Goal: Information Seeking & Learning: Learn about a topic

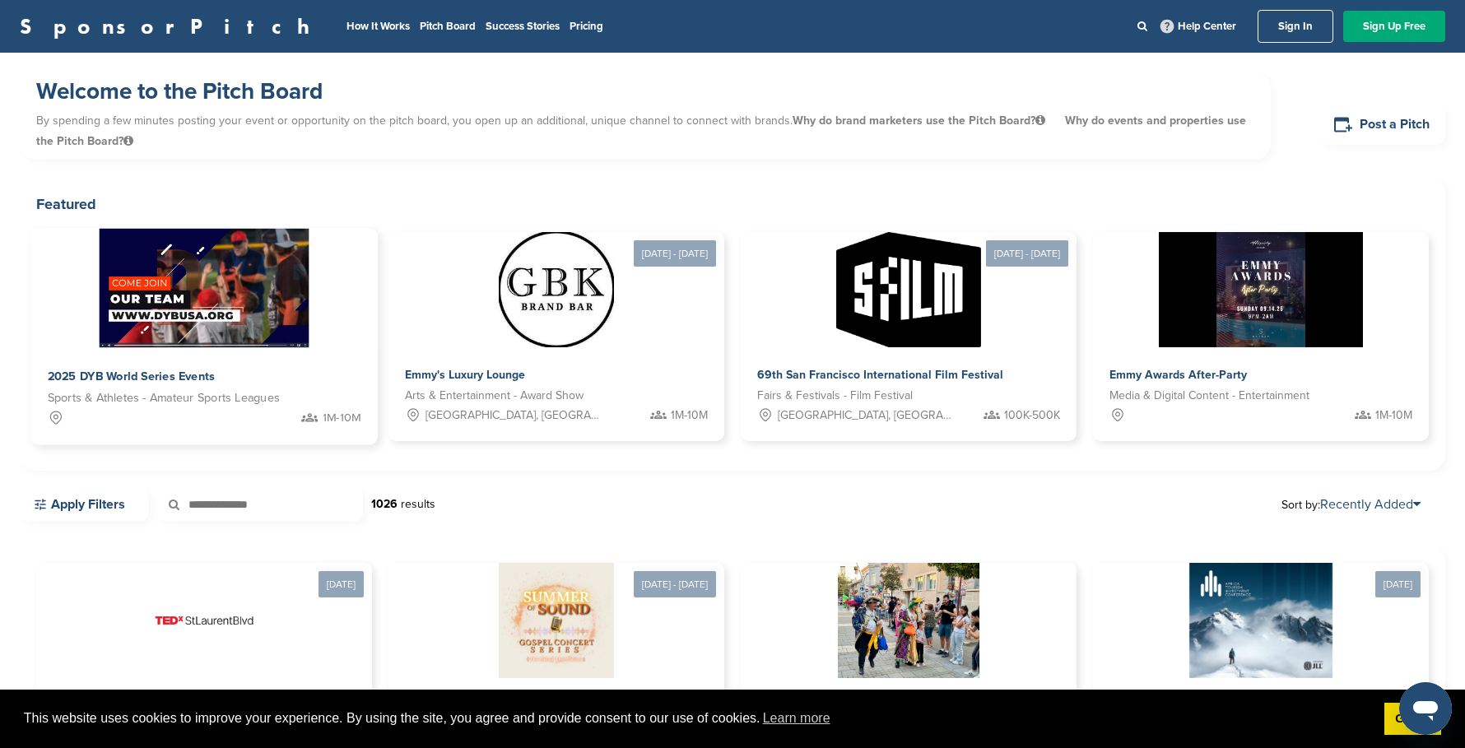
click at [260, 276] on img at bounding box center [204, 288] width 210 height 119
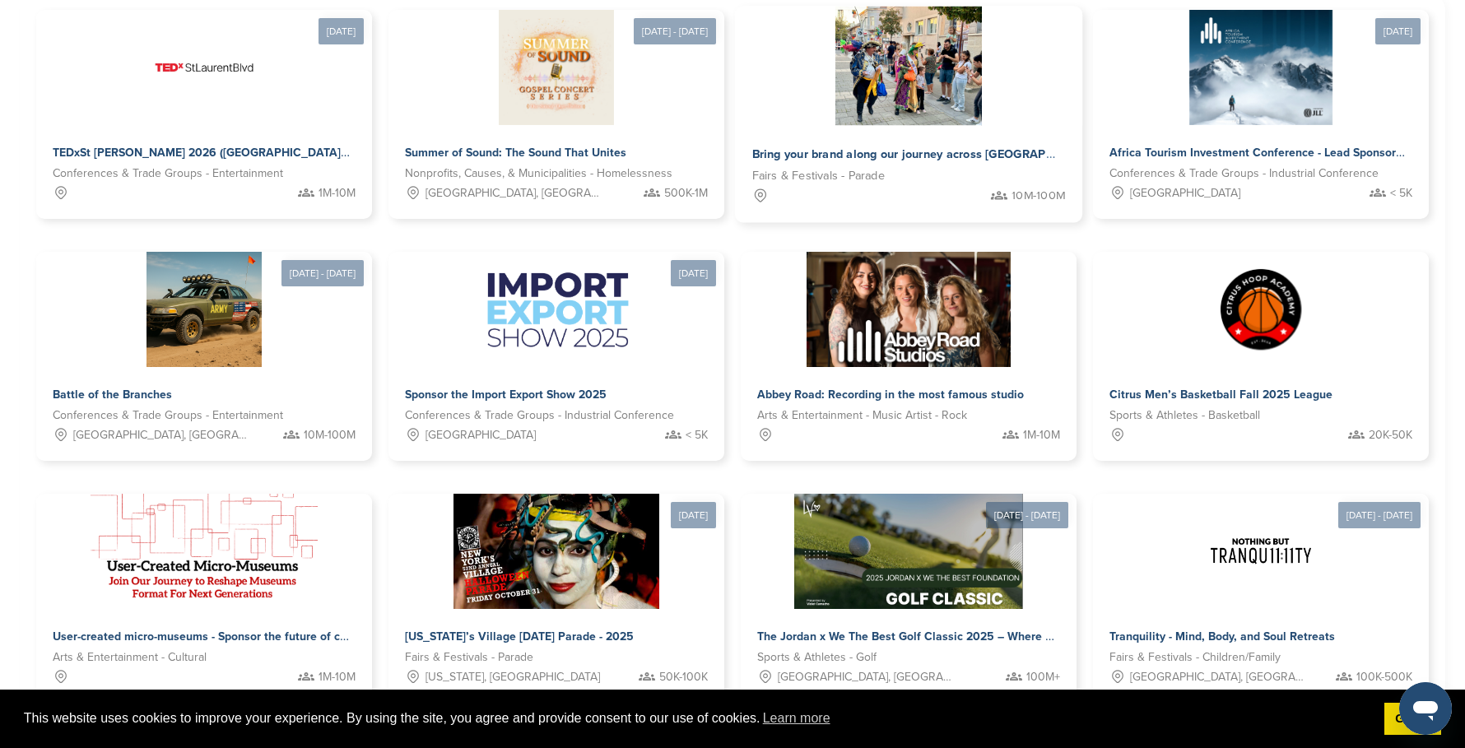
scroll to position [870, 0]
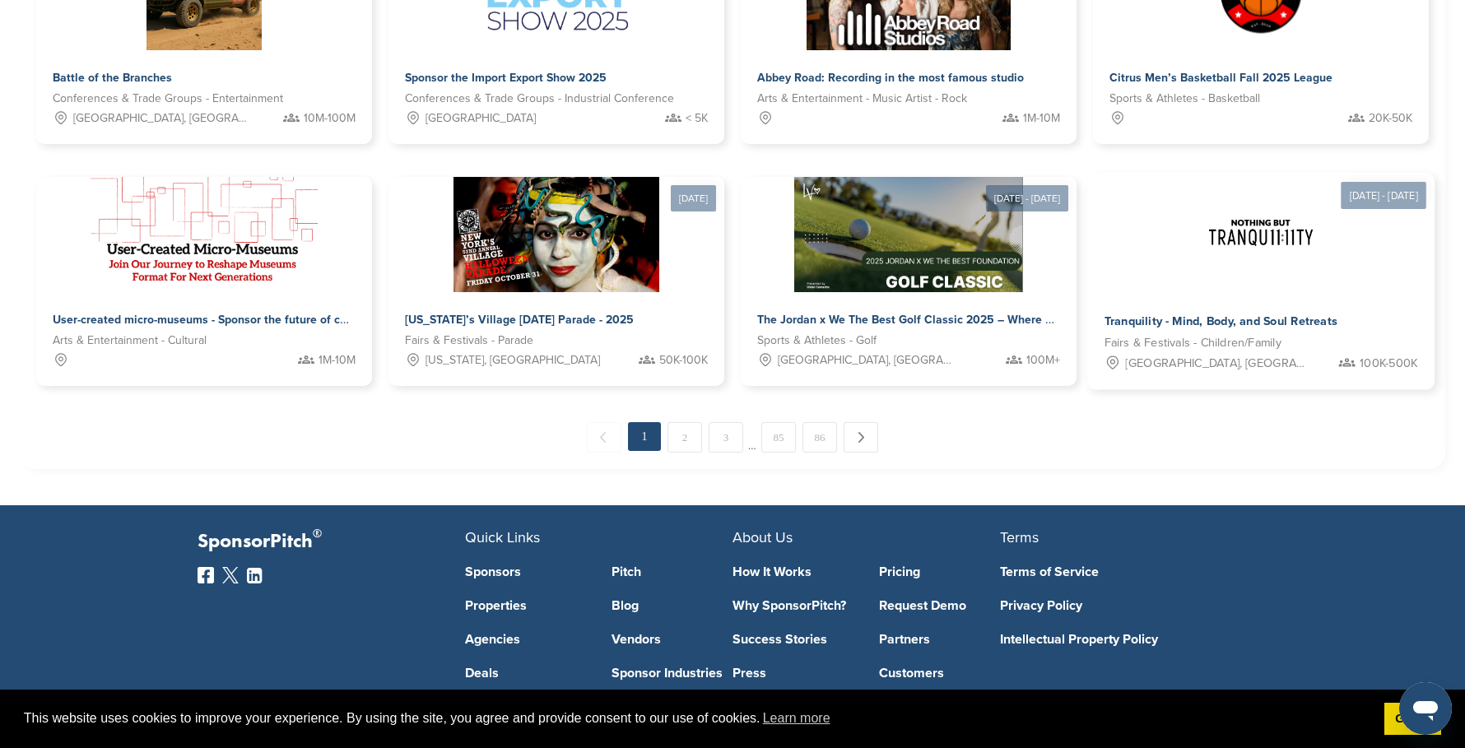
click at [1234, 202] on img at bounding box center [1261, 233] width 119 height 119
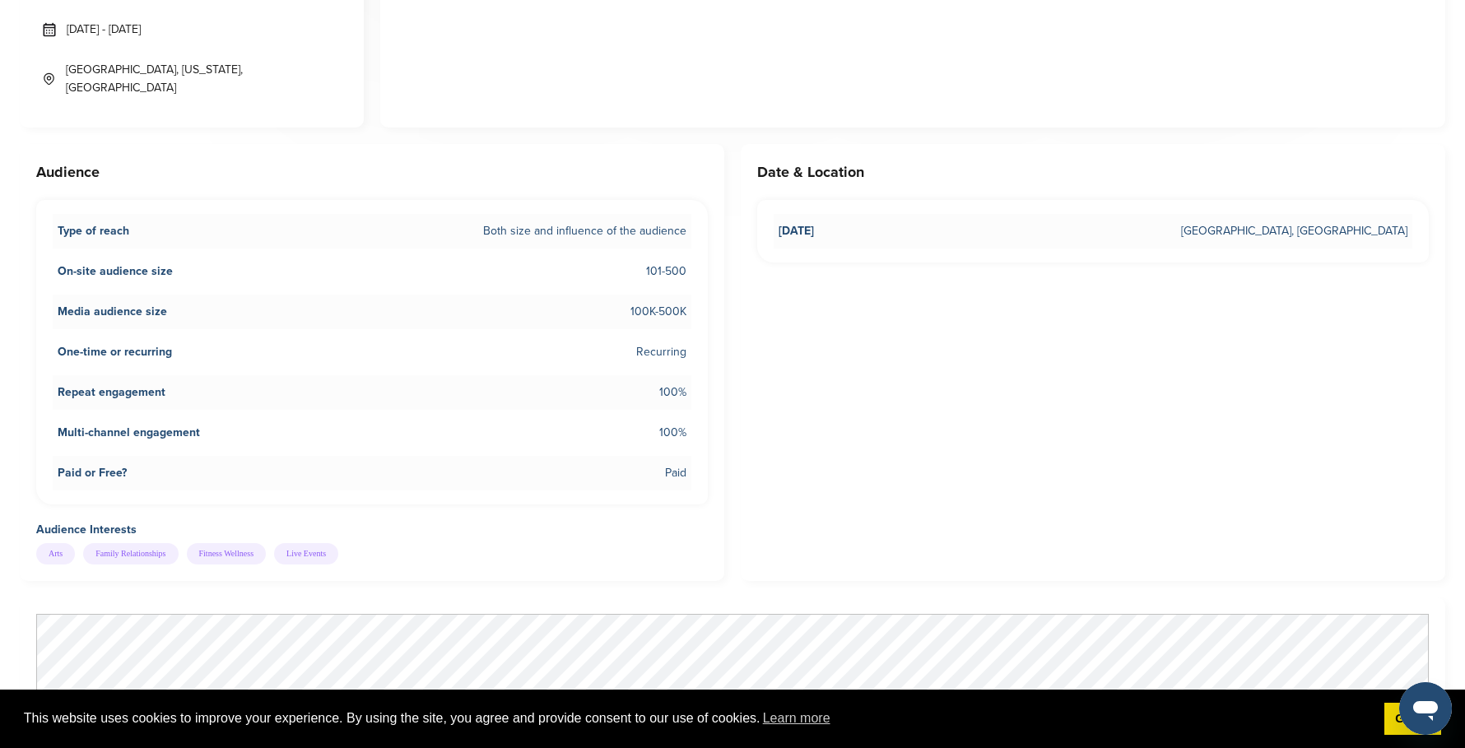
scroll to position [225, 0]
